Goal: Task Accomplishment & Management: Use online tool/utility

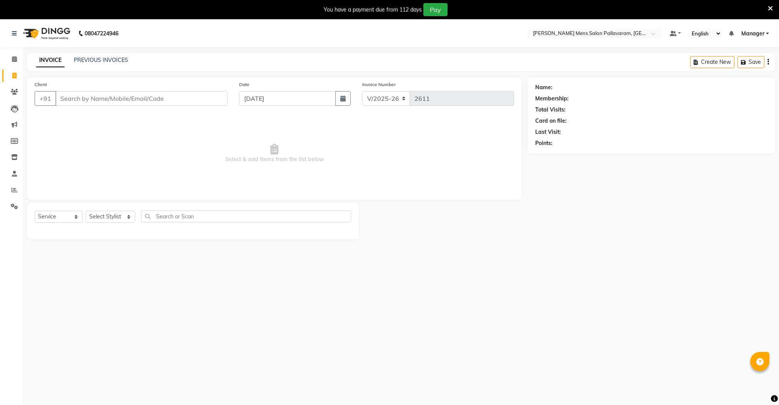
select select "8211"
select select "service"
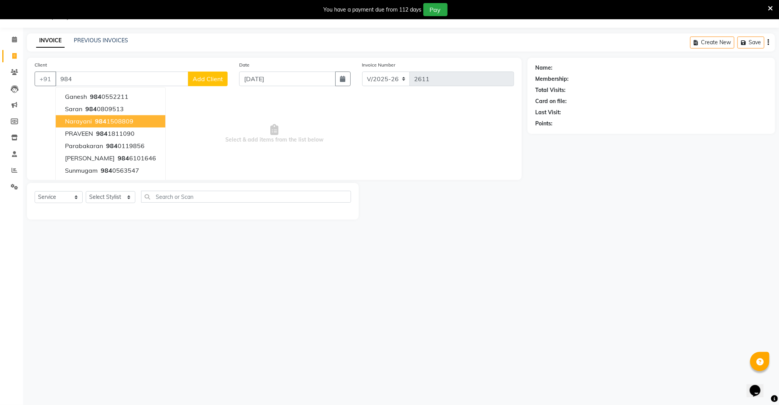
click at [96, 118] on span "984" at bounding box center [101, 122] width 12 height 8
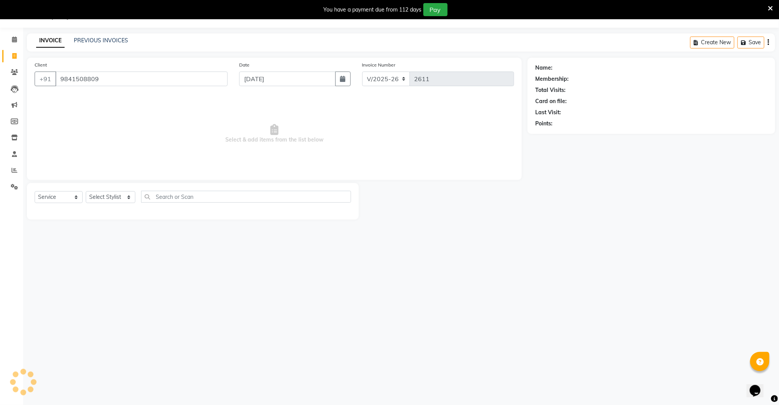
type input "9841508809"
click at [105, 200] on select "Select Stylist Manager [PERSON_NAME] [PERSON_NAME] [PERSON_NAME]" at bounding box center [111, 197] width 50 height 12
select select "78867"
click at [86, 192] on select "Select Stylist Manager [PERSON_NAME] [PERSON_NAME] [PERSON_NAME]" at bounding box center [111, 197] width 50 height 12
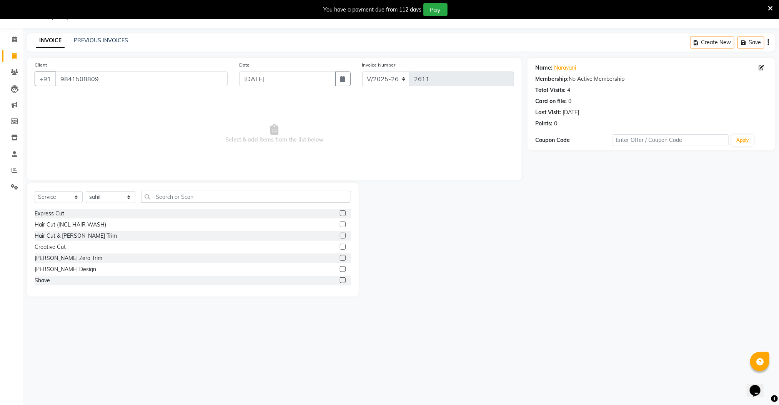
click at [340, 233] on label at bounding box center [343, 236] width 6 height 6
click at [340, 233] on input "checkbox" at bounding box center [342, 235] width 5 height 5
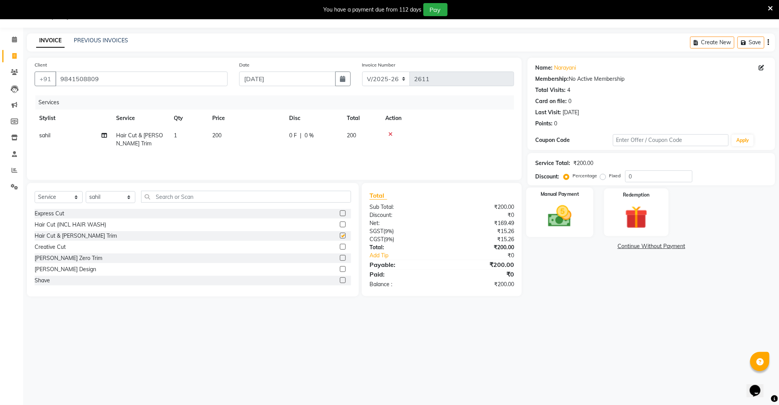
checkbox input "false"
drag, startPoint x: 551, startPoint y: 223, endPoint x: 560, endPoint y: 227, distance: 9.6
click at [552, 223] on img at bounding box center [560, 216] width 38 height 27
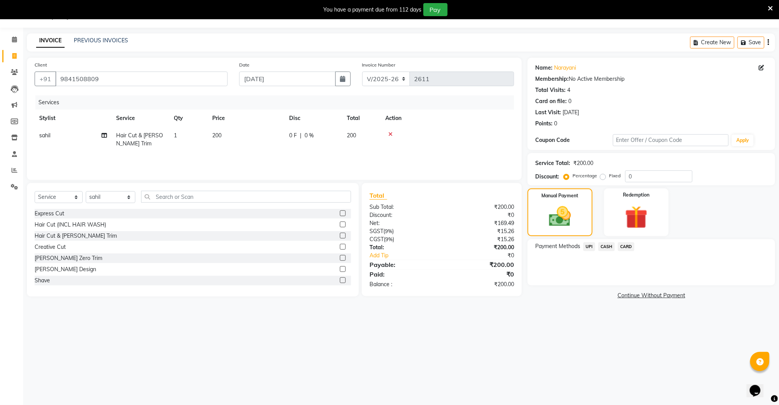
click at [608, 251] on span "CASH" at bounding box center [606, 246] width 17 height 9
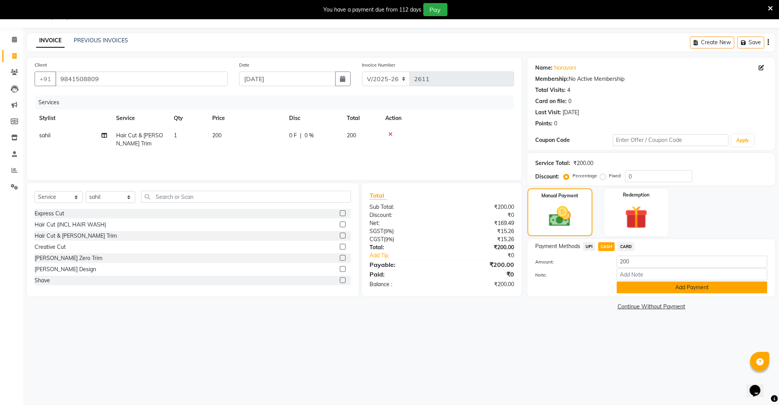
click at [630, 282] on button "Add Payment" at bounding box center [692, 288] width 151 height 12
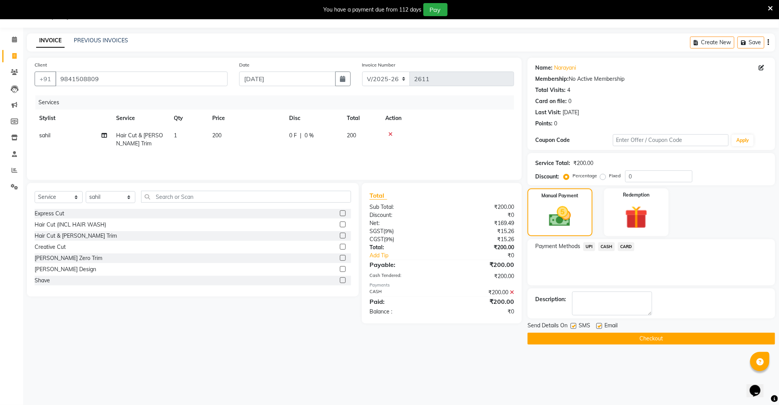
click at [607, 247] on span "CASH" at bounding box center [606, 246] width 17 height 9
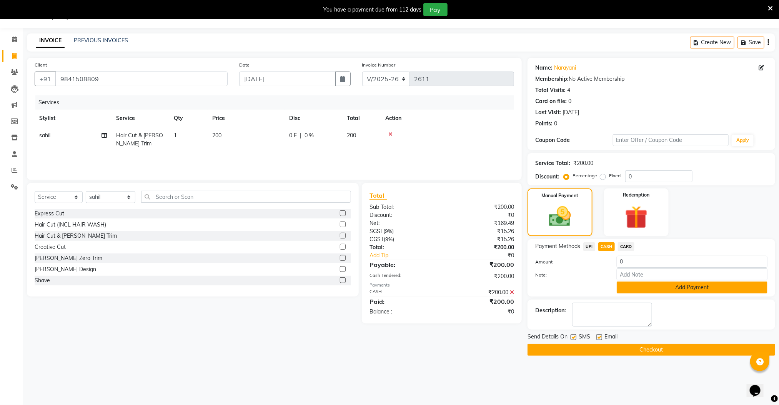
click at [628, 286] on button "Add Payment" at bounding box center [692, 288] width 151 height 12
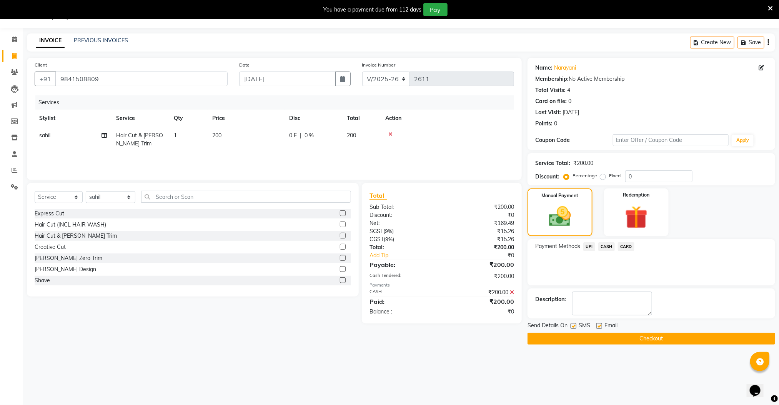
click at [629, 337] on button "Checkout" at bounding box center [652, 339] width 248 height 12
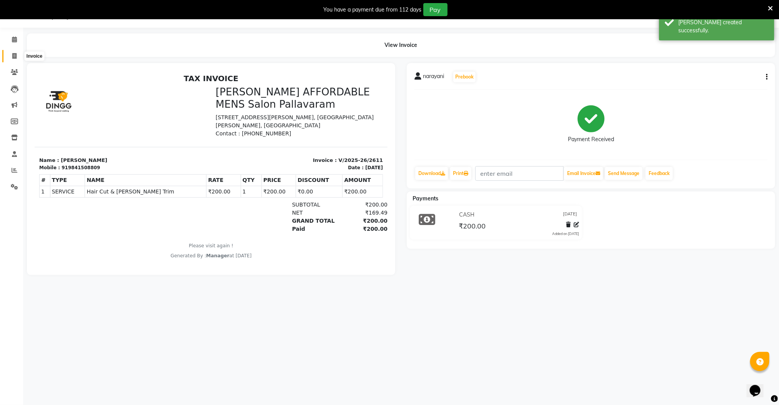
click at [14, 53] on icon at bounding box center [14, 56] width 4 height 6
select select "service"
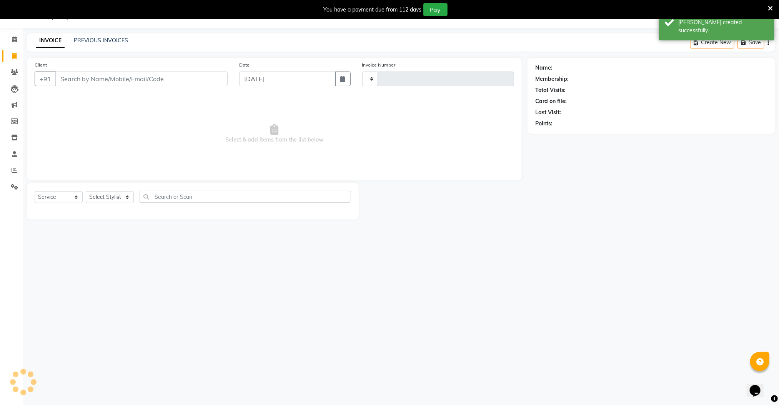
type input "2612"
select select "8211"
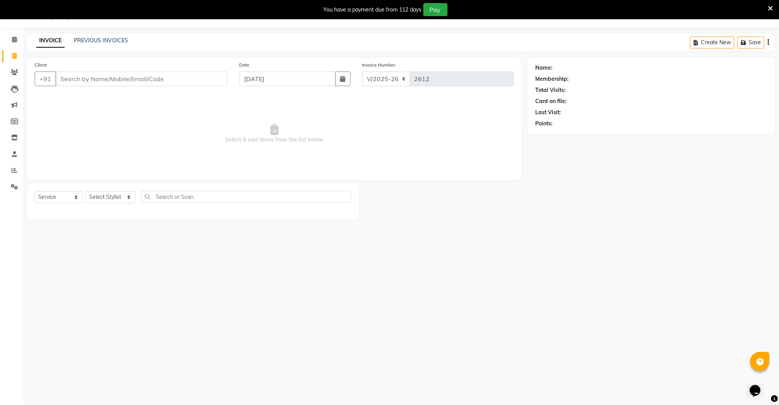
click at [70, 78] on input "Client" at bounding box center [141, 79] width 172 height 15
type input "8807082782"
click at [210, 81] on span "Add Client" at bounding box center [208, 79] width 30 height 8
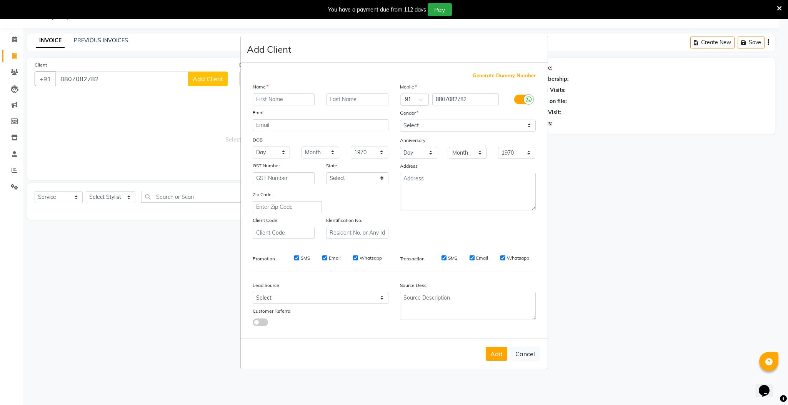
click at [272, 98] on input "text" at bounding box center [284, 99] width 62 height 12
type input "saran"
click at [423, 125] on select "Select [DEMOGRAPHIC_DATA] [DEMOGRAPHIC_DATA] Other Prefer Not To Say" at bounding box center [468, 126] width 136 height 12
select select "[DEMOGRAPHIC_DATA]"
click at [400, 120] on select "Select [DEMOGRAPHIC_DATA] [DEMOGRAPHIC_DATA] Other Prefer Not To Say" at bounding box center [468, 126] width 136 height 12
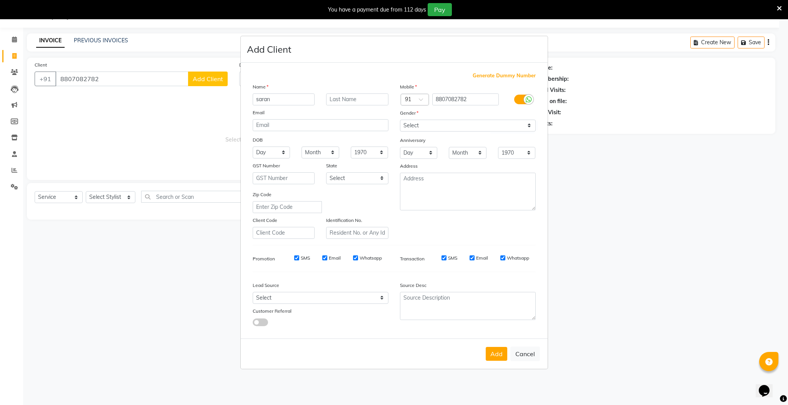
click at [498, 356] on button "Add" at bounding box center [497, 354] width 22 height 14
select select
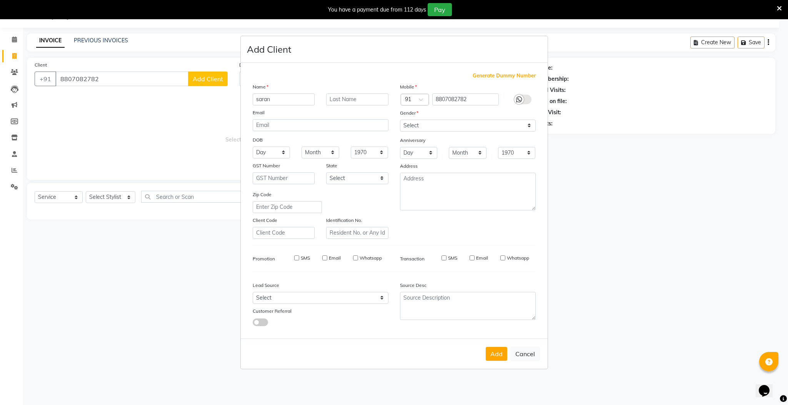
select select
checkbox input "false"
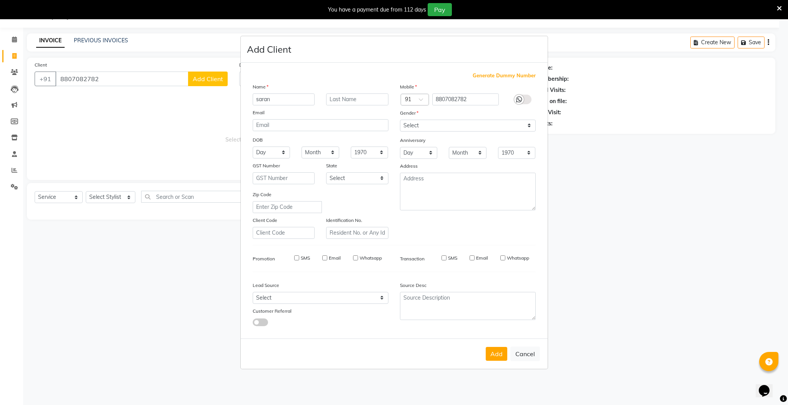
checkbox input "false"
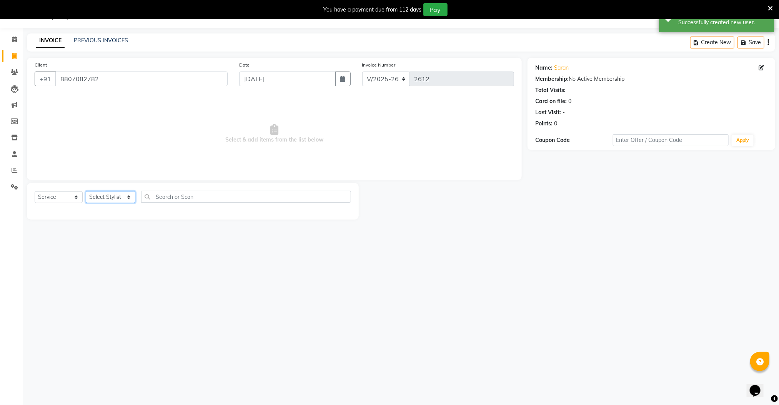
click at [108, 198] on select "Select Stylist Manager [PERSON_NAME] [PERSON_NAME] [PERSON_NAME]" at bounding box center [111, 197] width 50 height 12
click at [86, 192] on select "Select Stylist Manager [PERSON_NAME] [PERSON_NAME] [PERSON_NAME]" at bounding box center [111, 197] width 50 height 12
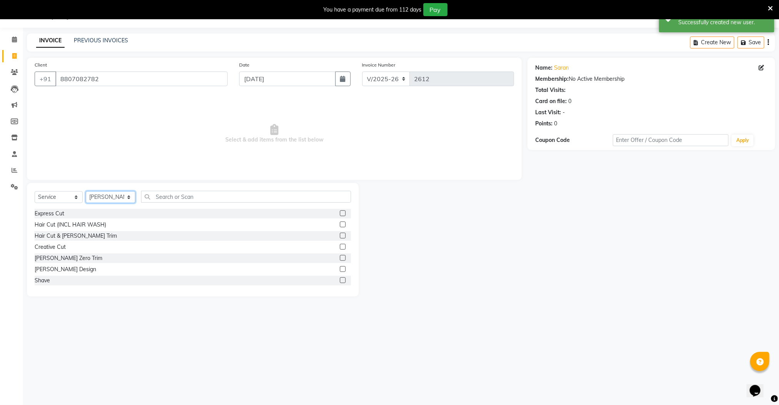
click at [107, 194] on select "Select Stylist Manager [PERSON_NAME] [PERSON_NAME] [PERSON_NAME]" at bounding box center [111, 197] width 50 height 12
select select "78867"
click at [86, 192] on select "Select Stylist Manager [PERSON_NAME] [PERSON_NAME] [PERSON_NAME]" at bounding box center [111, 197] width 50 height 12
click at [340, 237] on label at bounding box center [343, 236] width 6 height 6
click at [340, 237] on input "checkbox" at bounding box center [342, 235] width 5 height 5
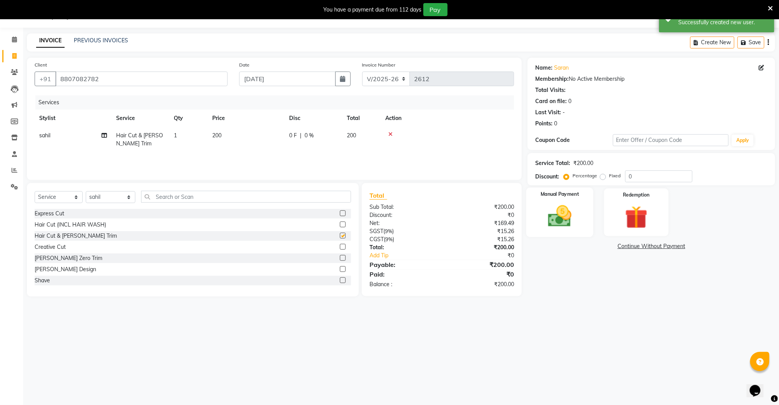
checkbox input "false"
click at [546, 220] on img at bounding box center [560, 216] width 38 height 27
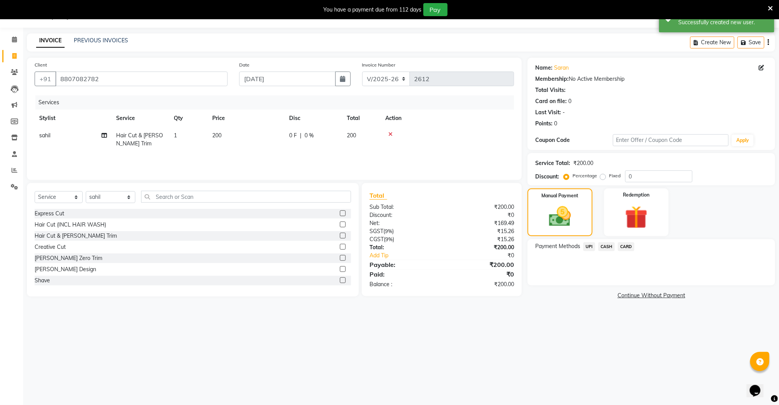
click at [605, 247] on span "CASH" at bounding box center [606, 246] width 17 height 9
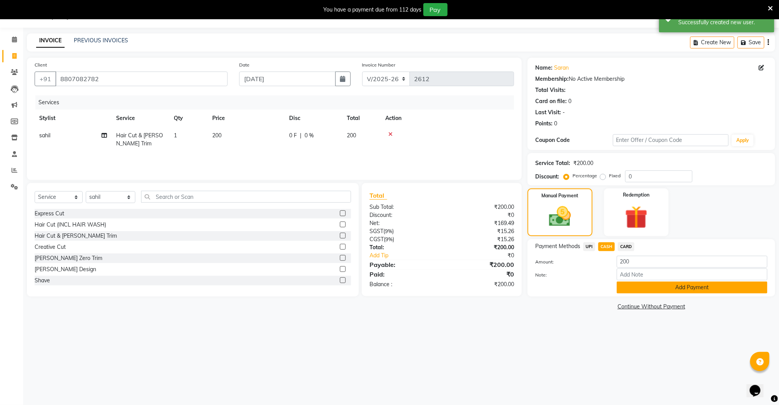
click at [632, 287] on button "Add Payment" at bounding box center [692, 288] width 151 height 12
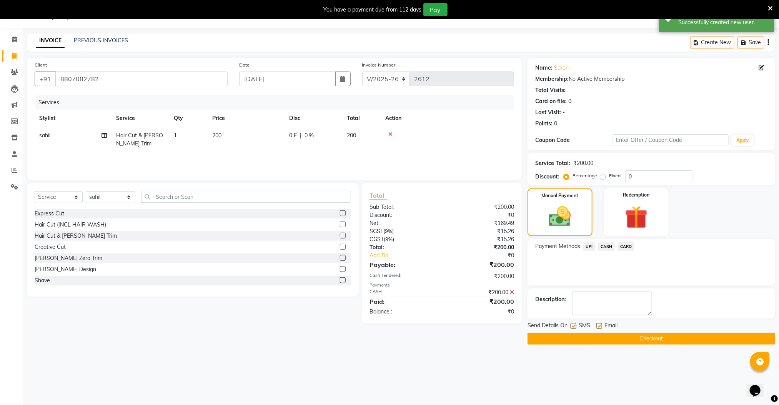
click at [625, 339] on button "Checkout" at bounding box center [652, 339] width 248 height 12
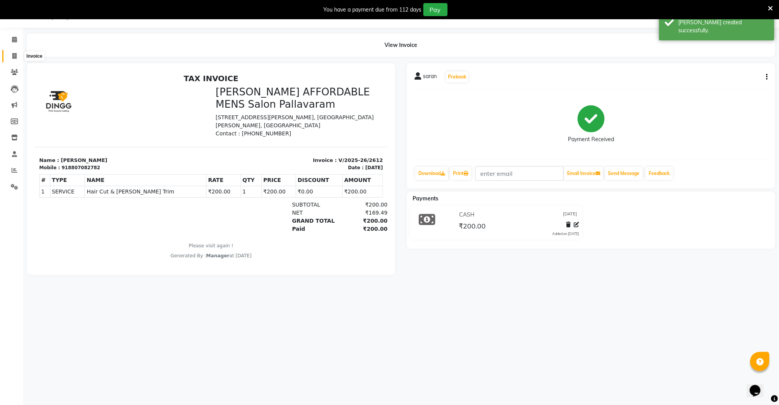
click at [16, 53] on icon at bounding box center [14, 56] width 4 height 6
select select "service"
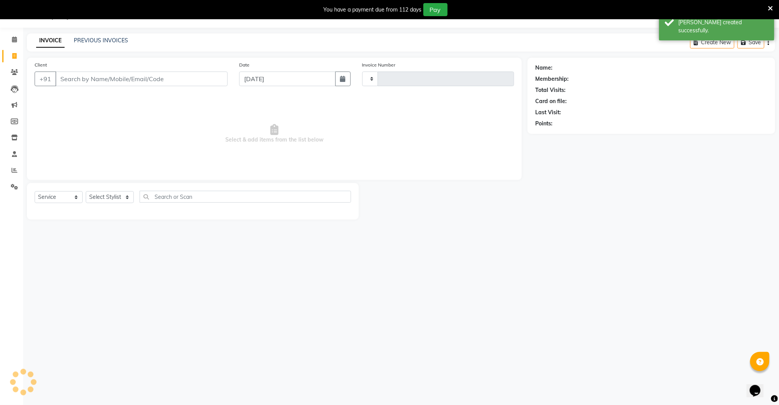
type input "2613"
select select "8211"
